Goal: Navigation & Orientation: Find specific page/section

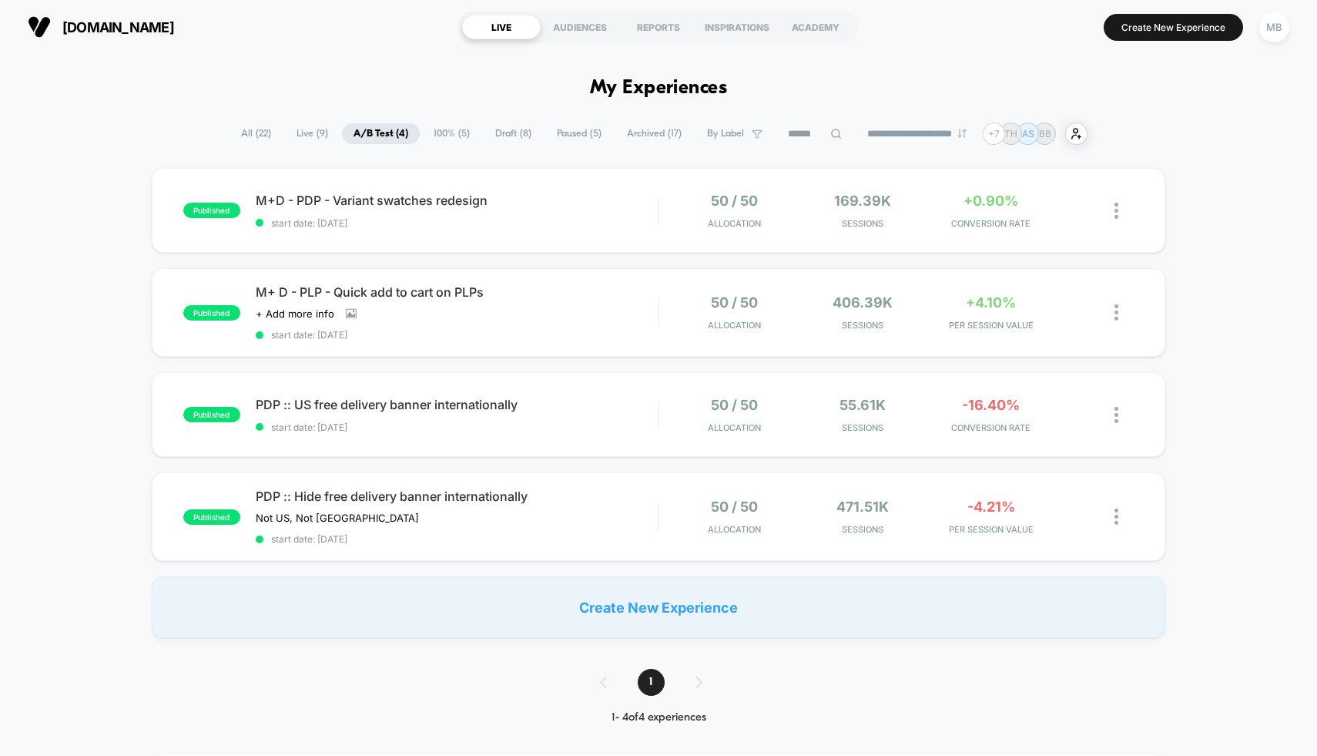
click at [529, 136] on span "Draft ( 8 )" at bounding box center [513, 133] width 59 height 21
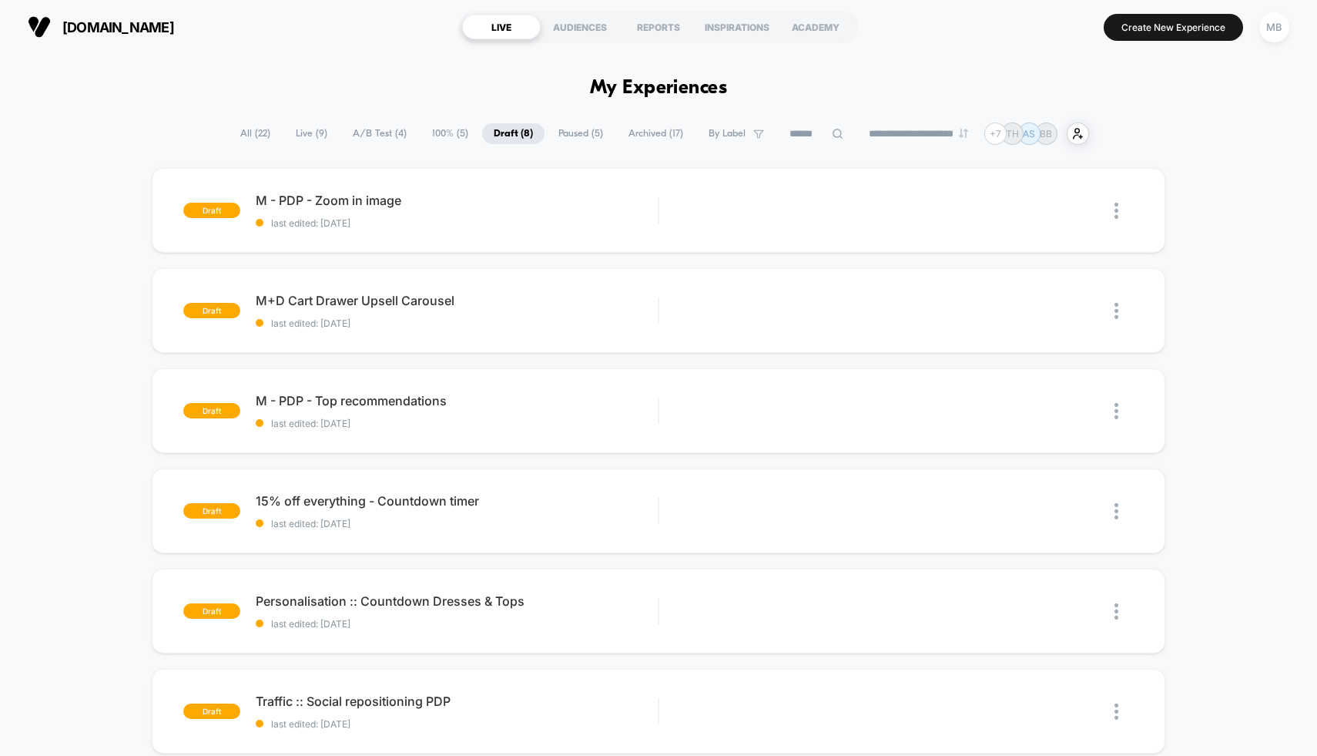
click at [372, 137] on span "A/B Test ( 4 )" at bounding box center [379, 133] width 77 height 21
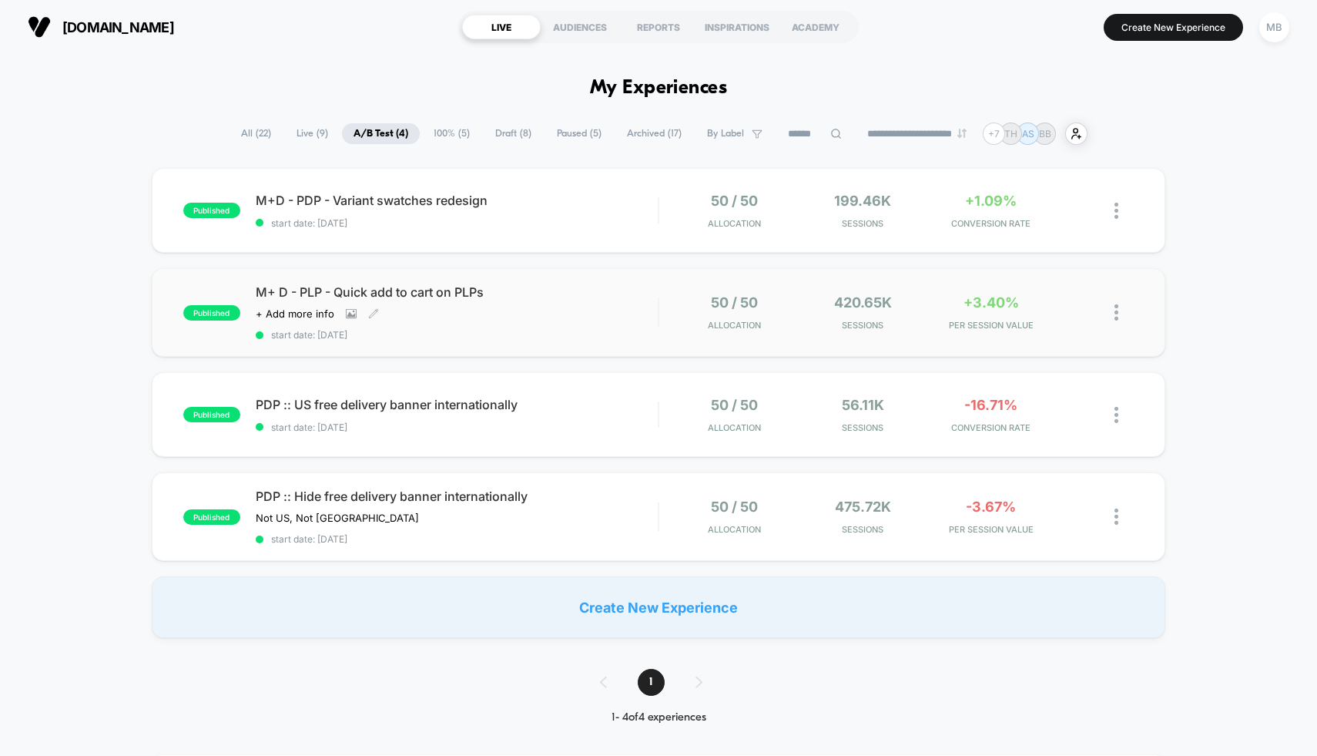
click at [602, 290] on span "M+ D - PLP - Quick add to cart on PLPs" at bounding box center [457, 291] width 403 height 15
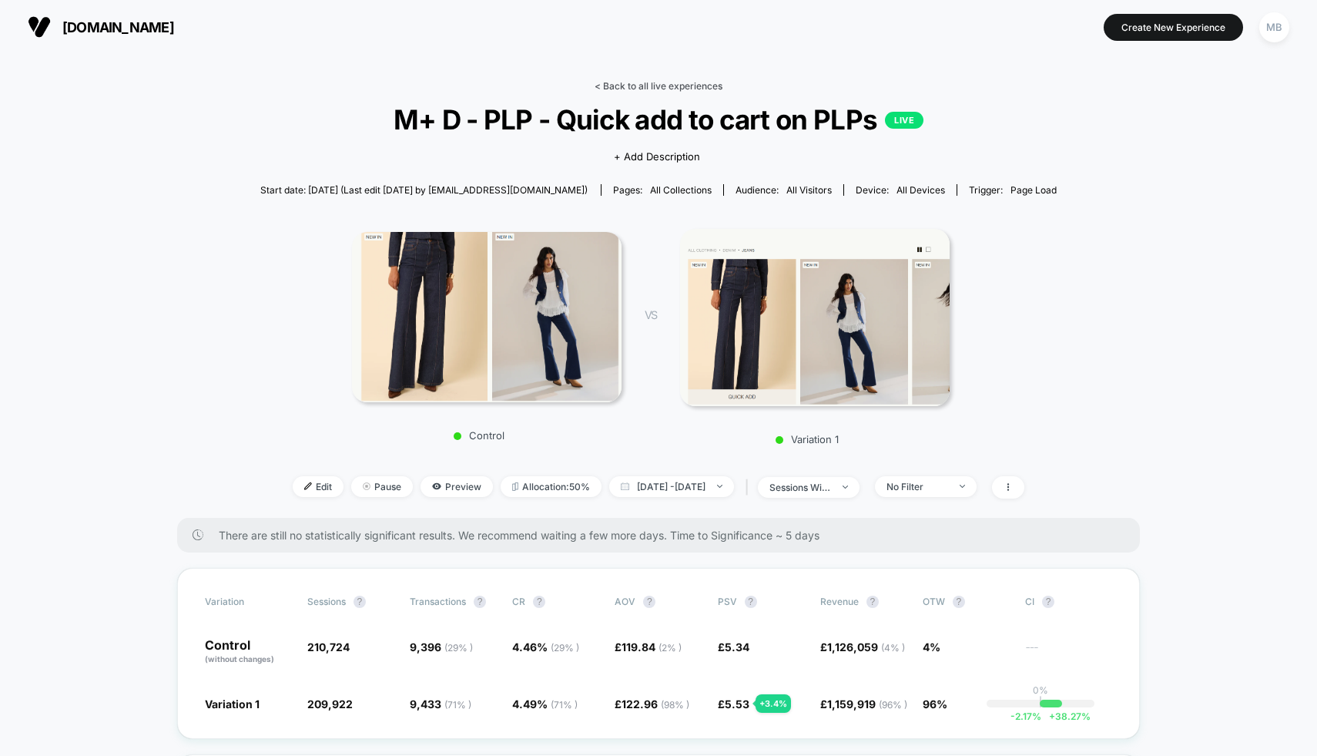
click at [645, 82] on link "< Back to all live experiences" at bounding box center [659, 86] width 128 height 12
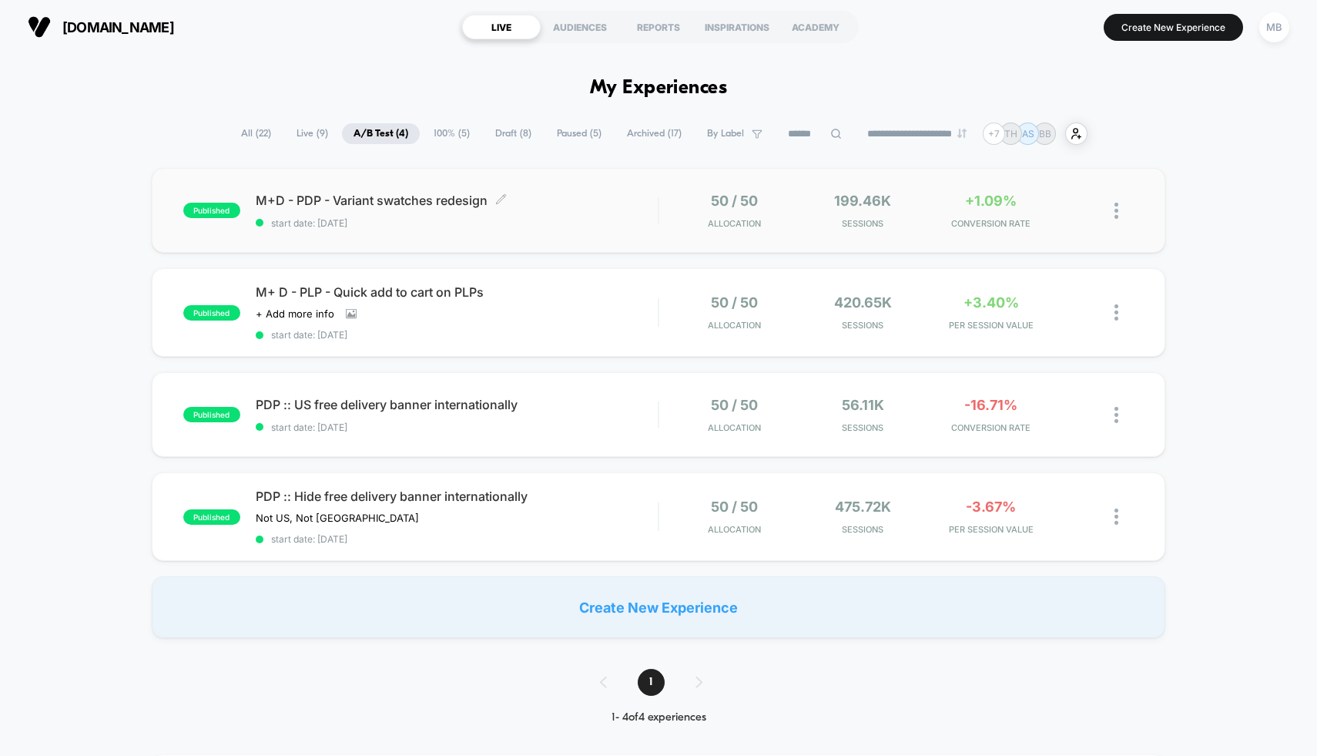
click at [552, 203] on span "M+D - PDP - Variant swatches redesign Click to edit experience details" at bounding box center [457, 200] width 403 height 15
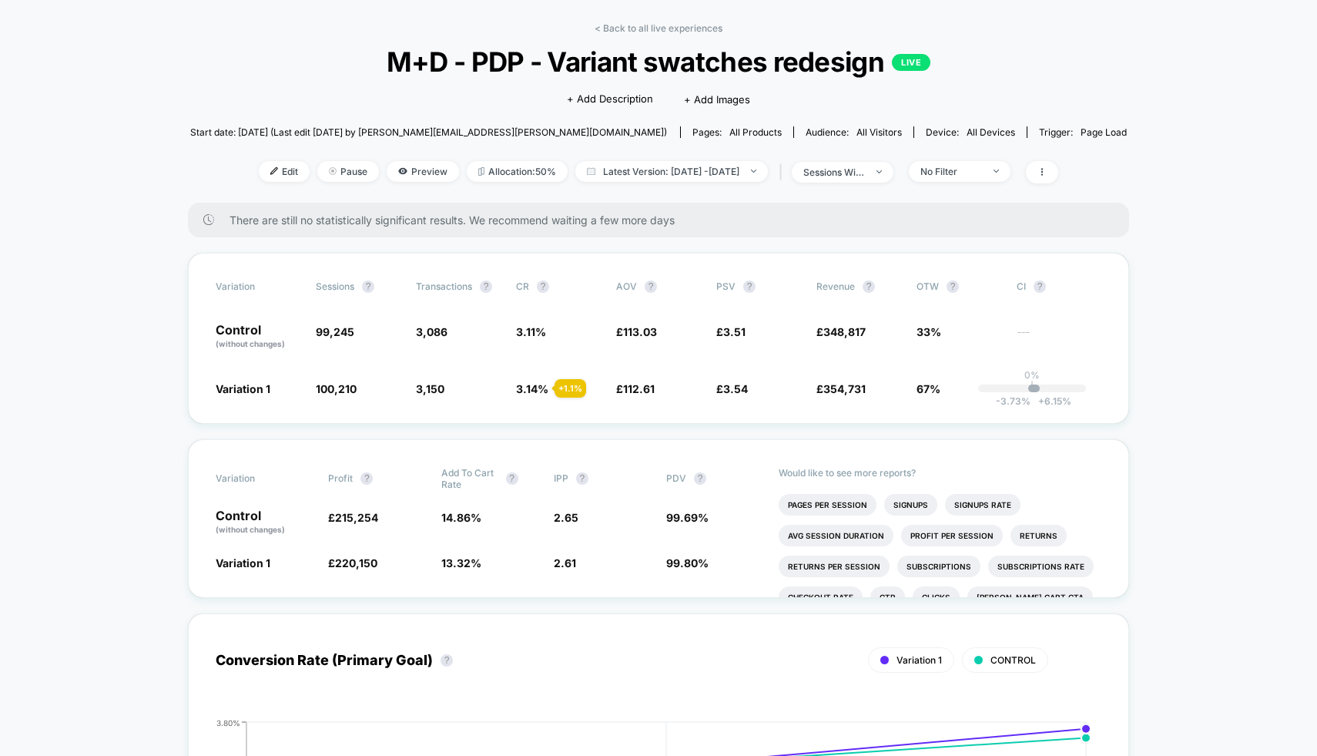
scroll to position [57, 0]
click at [670, 31] on link "< Back to all live experiences" at bounding box center [659, 29] width 128 height 12
